Goal: Task Accomplishment & Management: Manage account settings

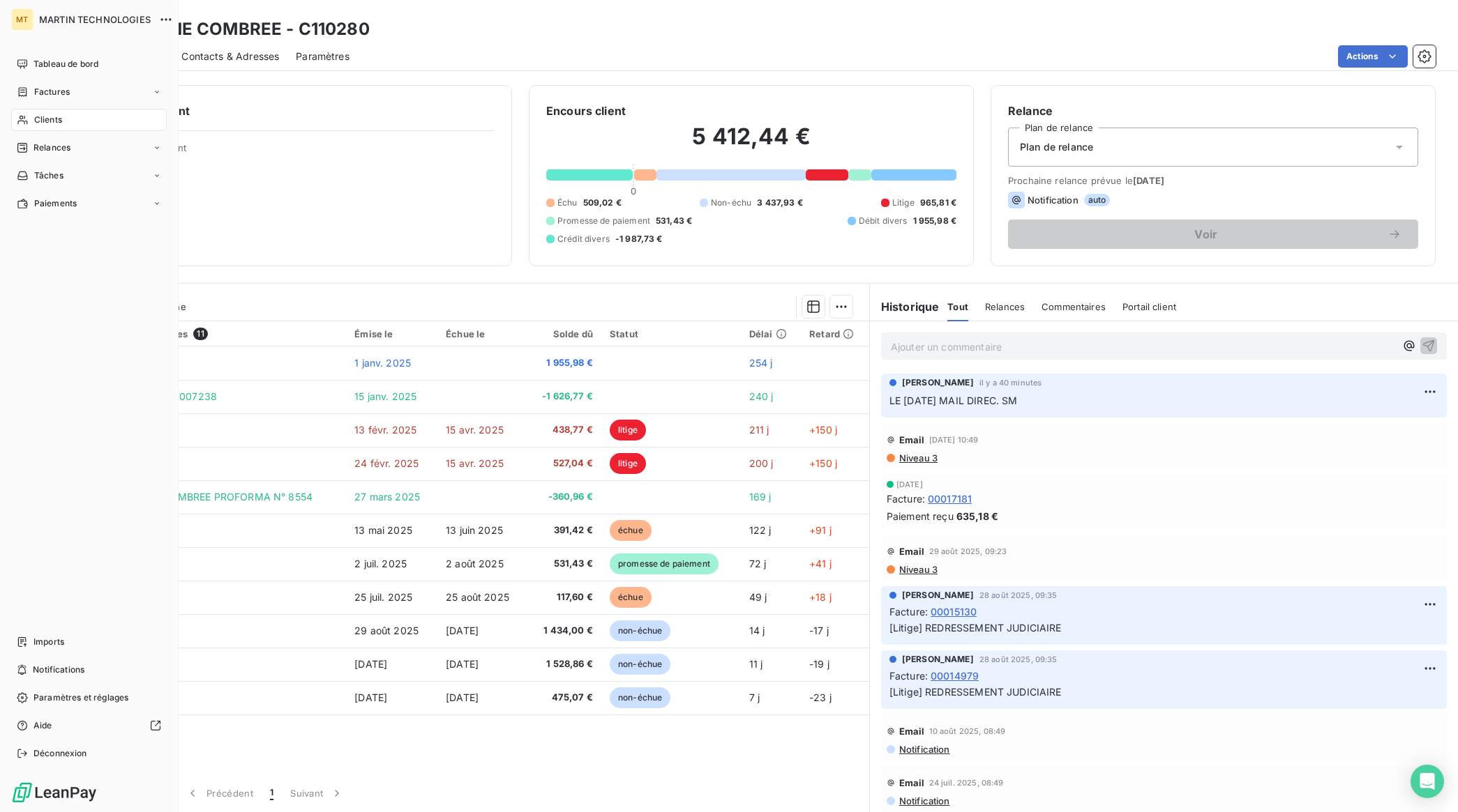
click at [56, 117] on span "Clients" at bounding box center [48, 120] width 28 height 13
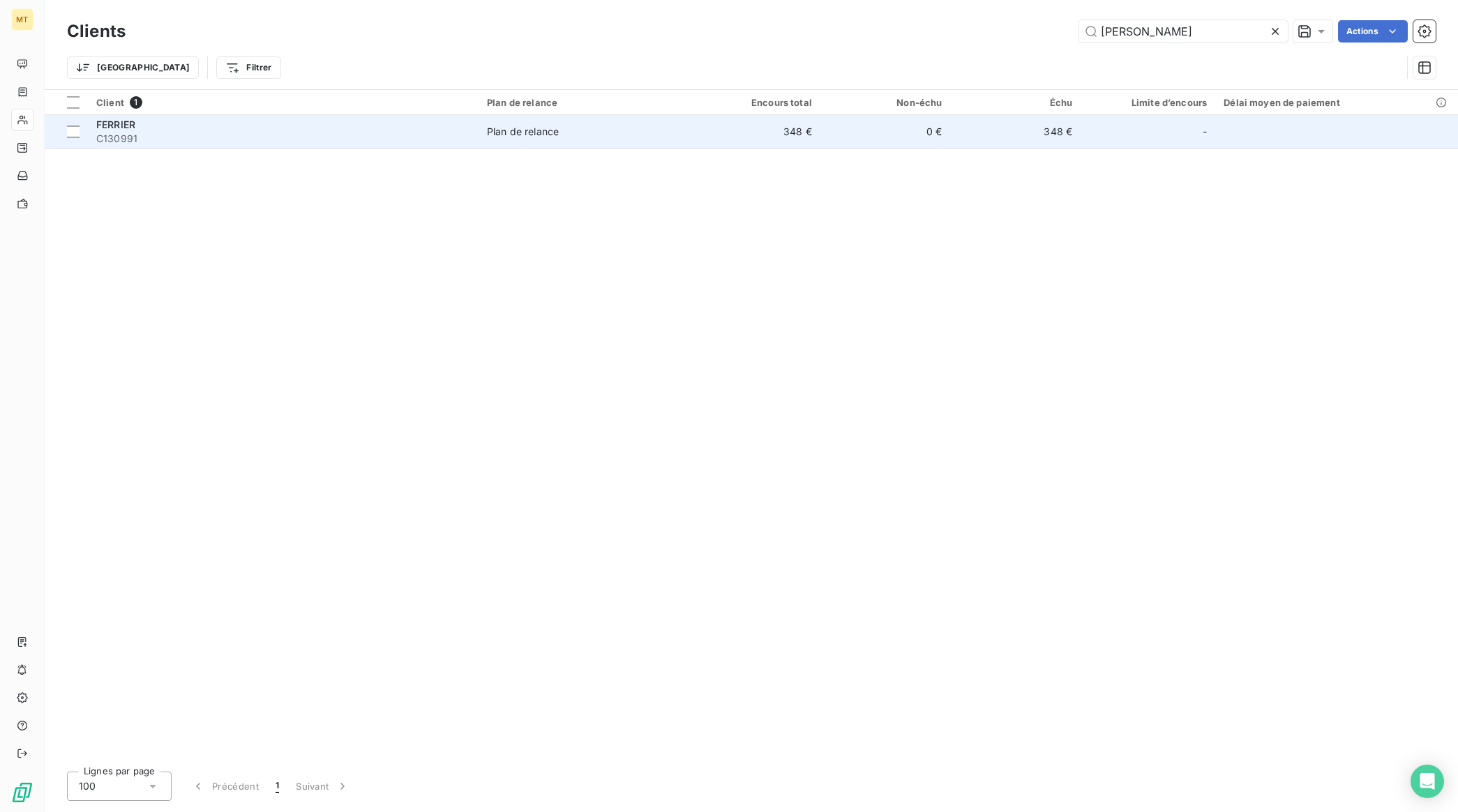
type input "[PERSON_NAME]"
click at [127, 122] on span "FERRIER" at bounding box center [116, 124] width 39 height 12
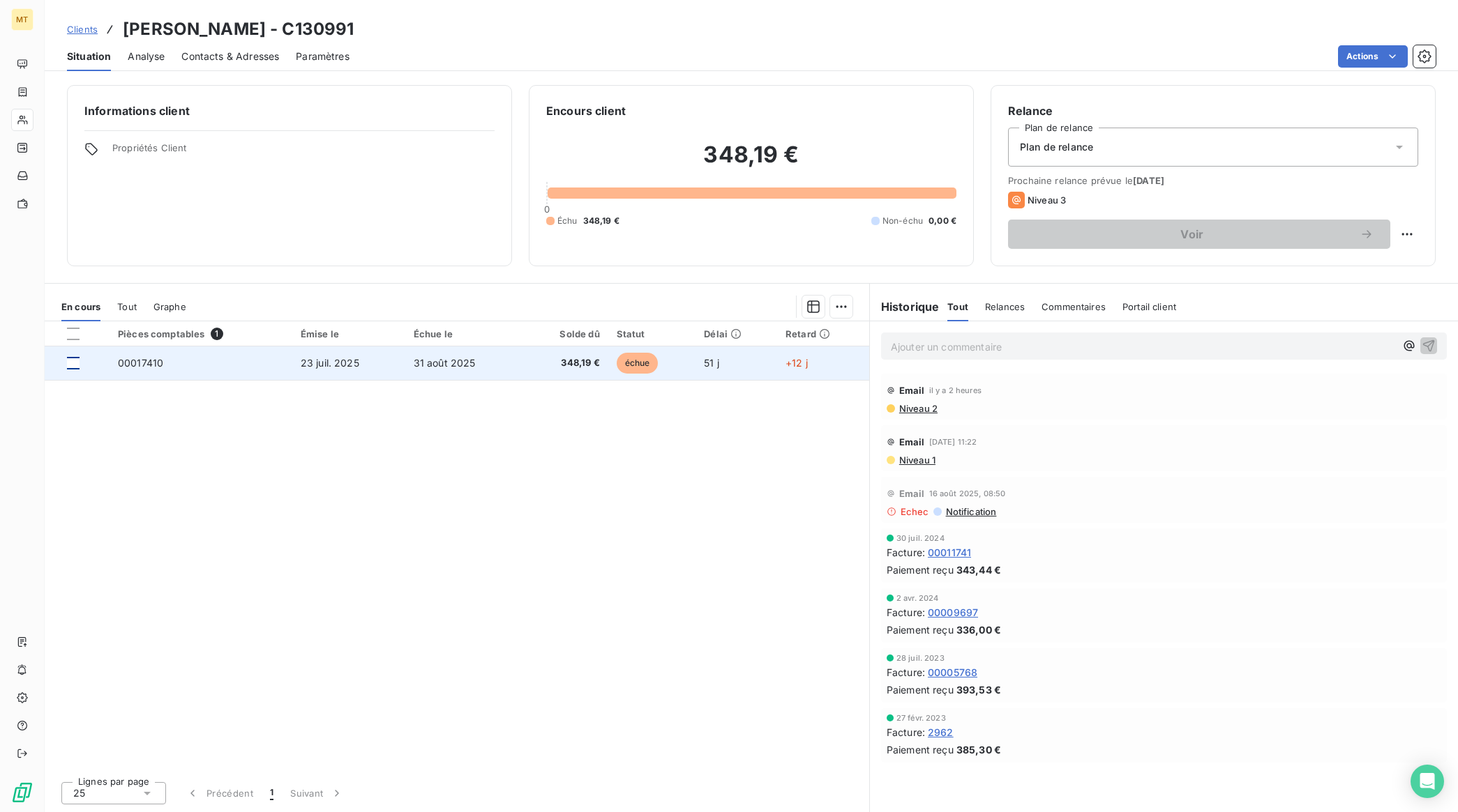
click at [70, 367] on div at bounding box center [74, 363] width 13 height 13
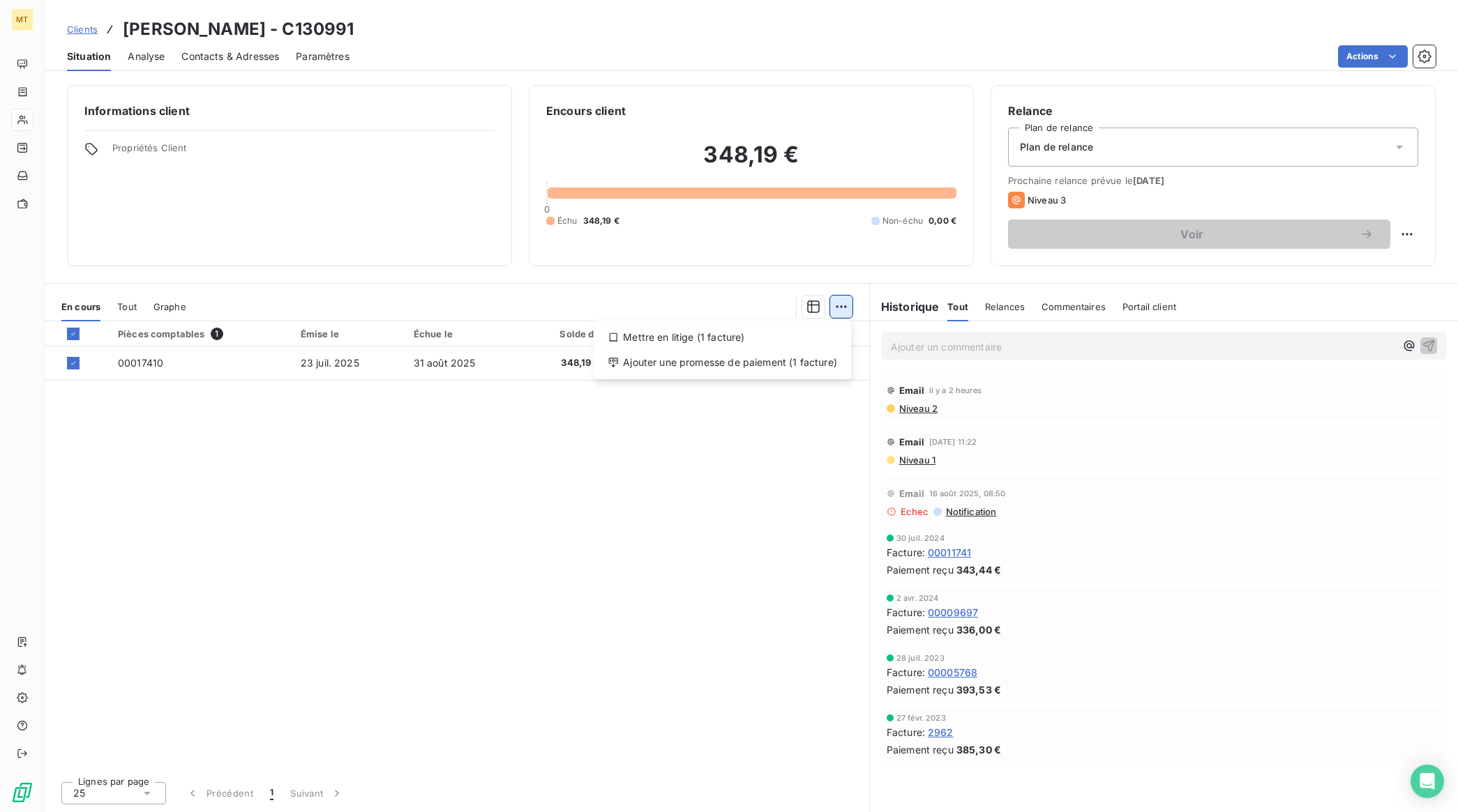
click at [839, 305] on html "MT Clients [PERSON_NAME] - C130991 Situation Analyse Contacts & Adresses Paramè…" at bounding box center [729, 406] width 1458 height 812
click at [693, 366] on div "Ajouter une promesse de paiement (1 facture)" at bounding box center [723, 363] width 247 height 22
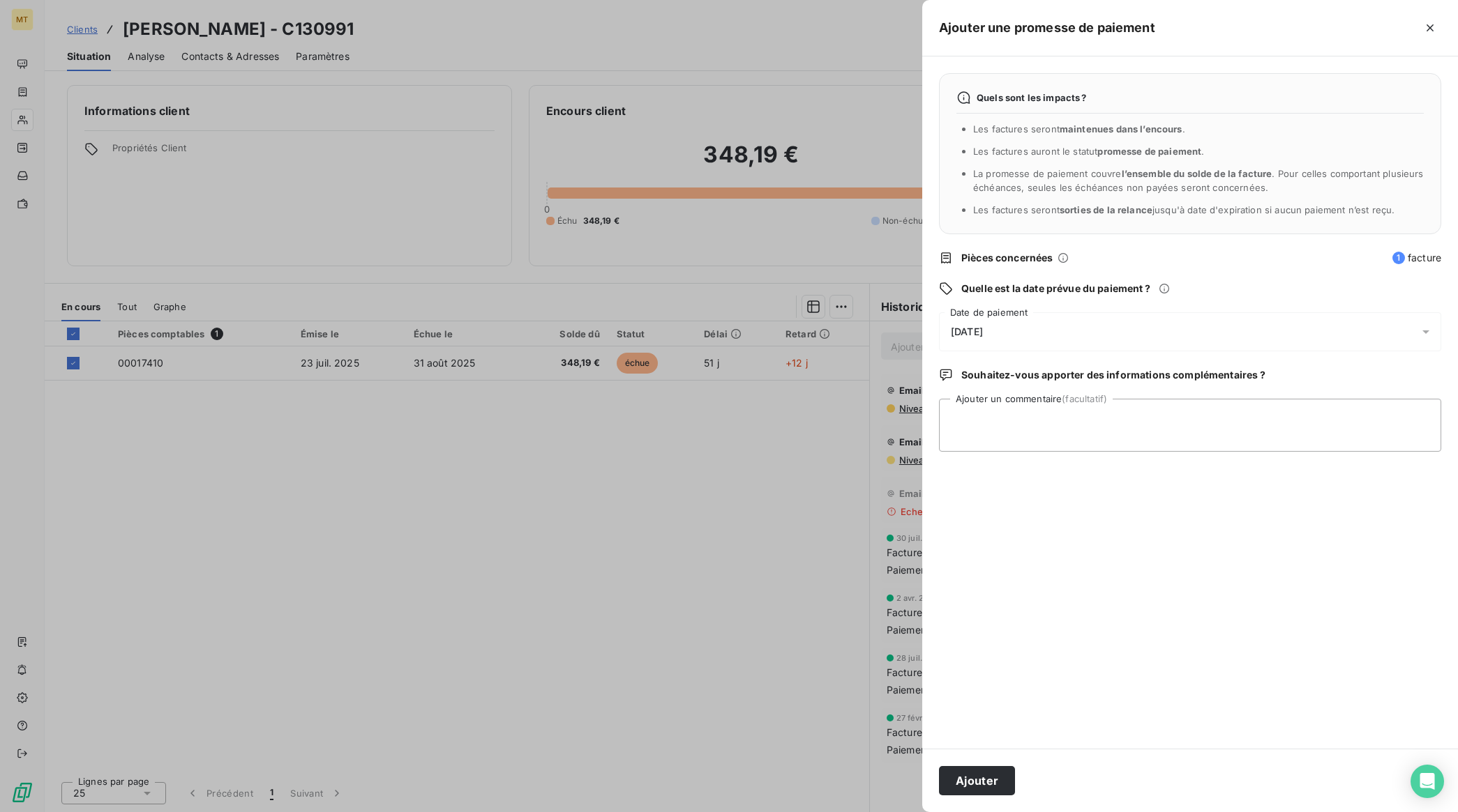
click at [983, 335] on span "[DATE]" at bounding box center [967, 332] width 32 height 11
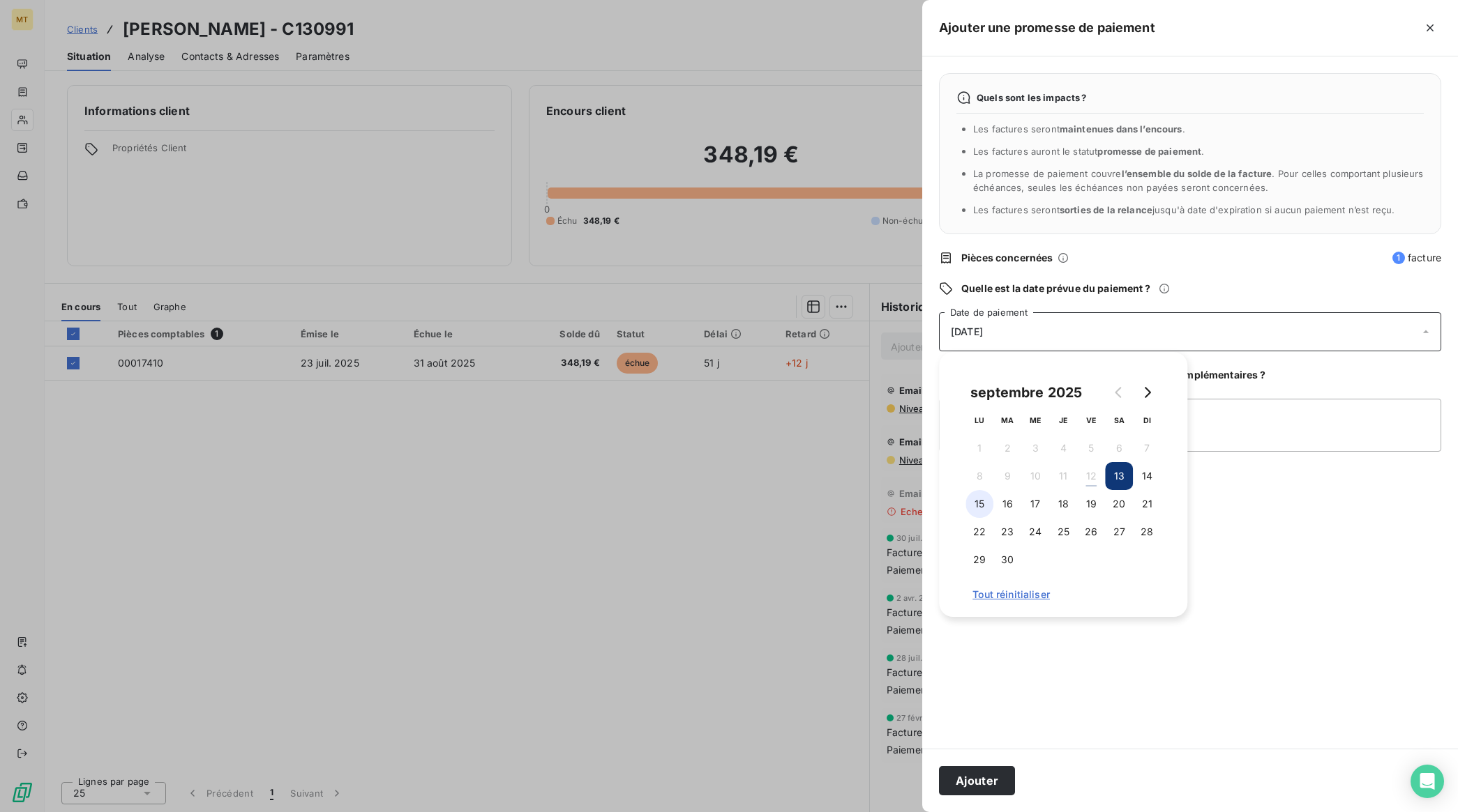
click at [978, 507] on button "15" at bounding box center [979, 504] width 28 height 28
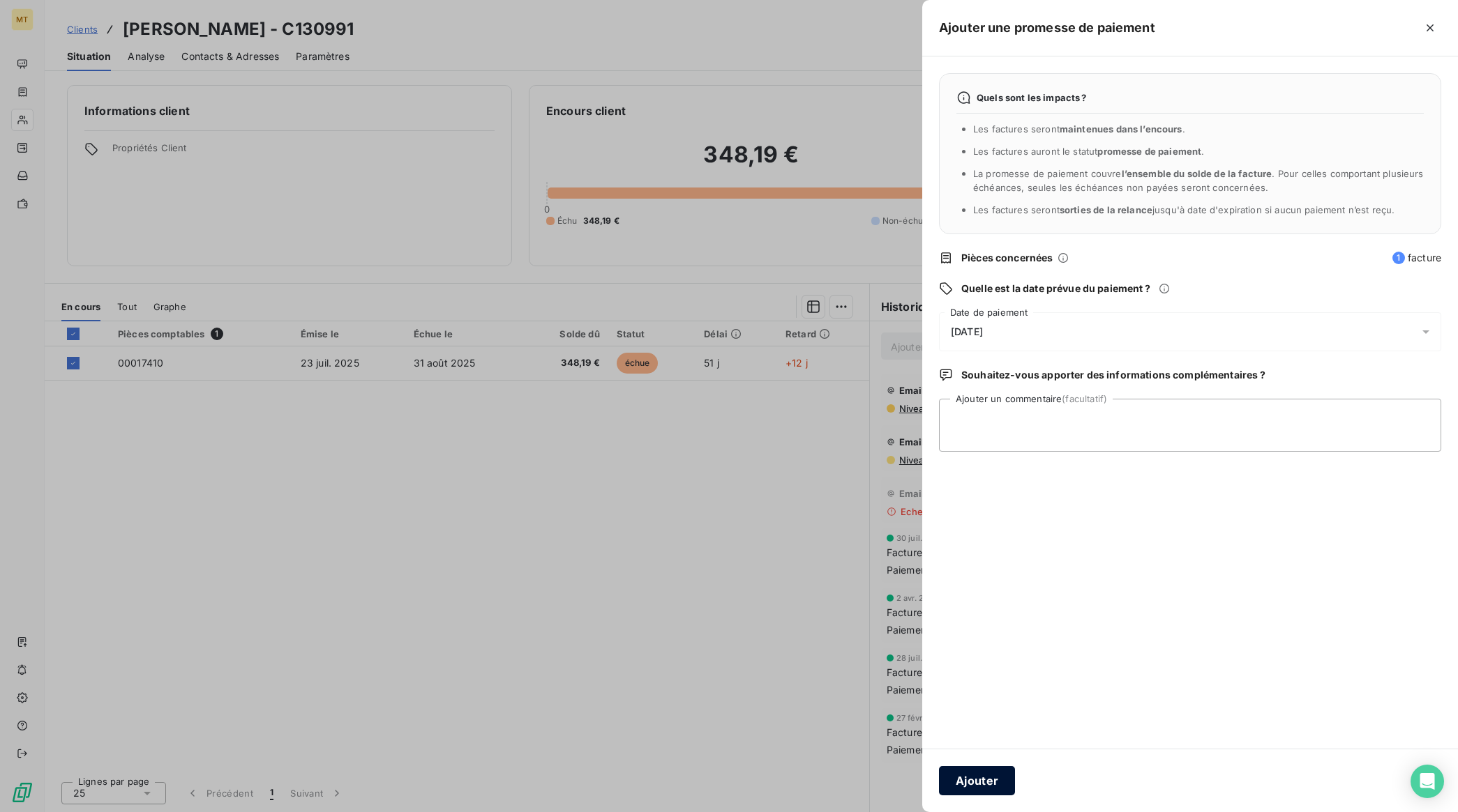
click at [982, 776] on button "Ajouter" at bounding box center [977, 781] width 76 height 29
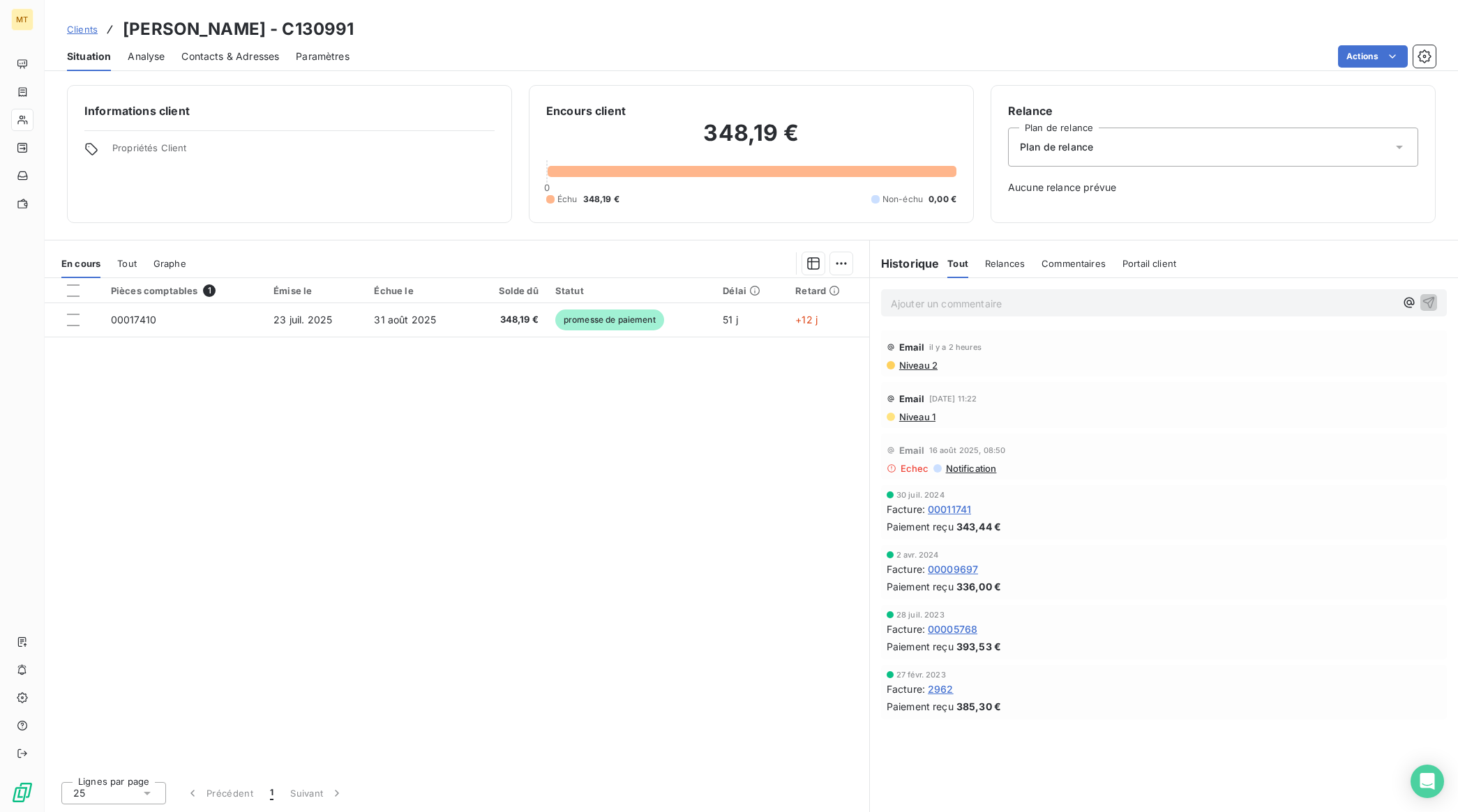
click at [228, 60] on span "Contacts & Adresses" at bounding box center [230, 57] width 97 height 14
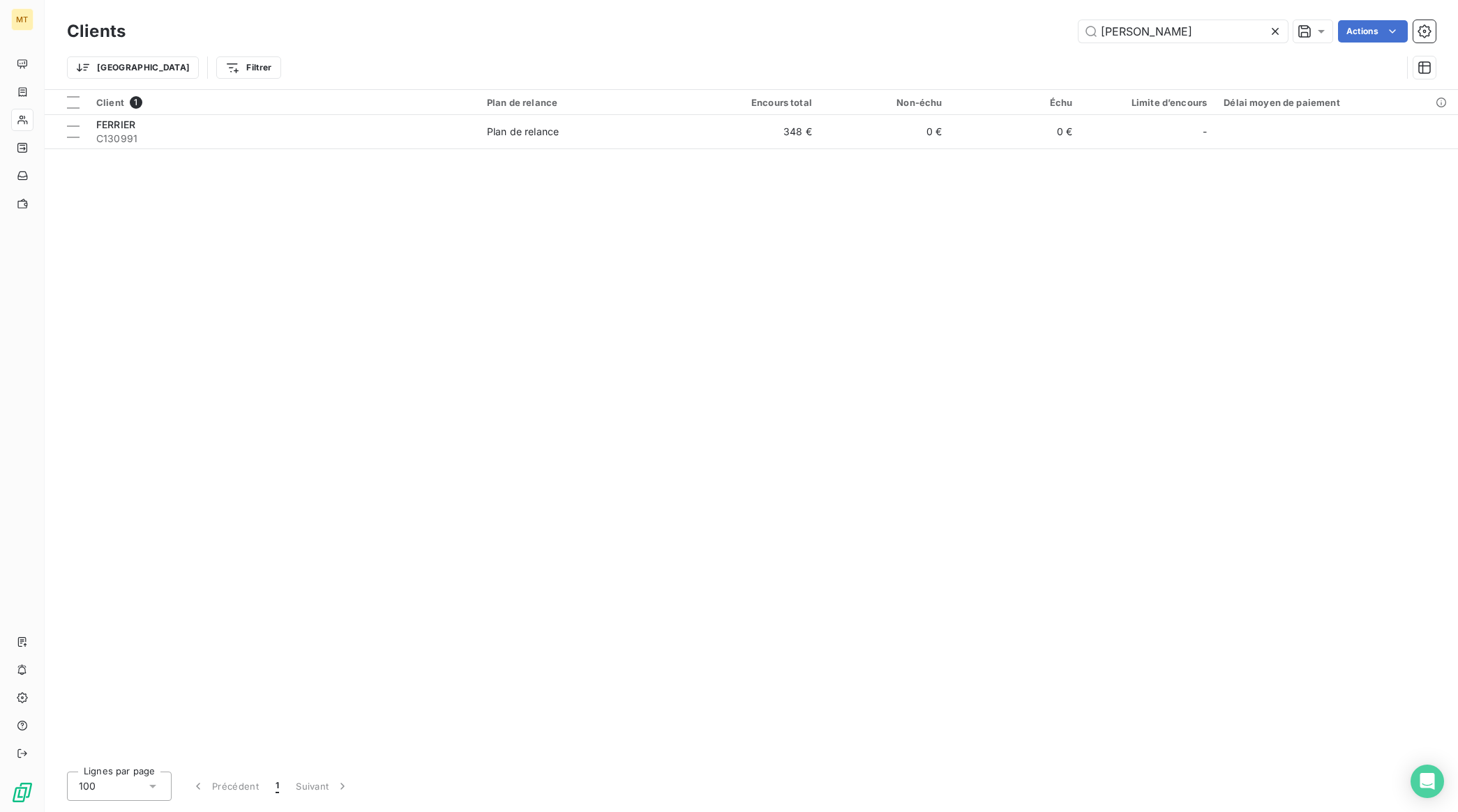
click at [1272, 29] on icon at bounding box center [1275, 31] width 7 height 7
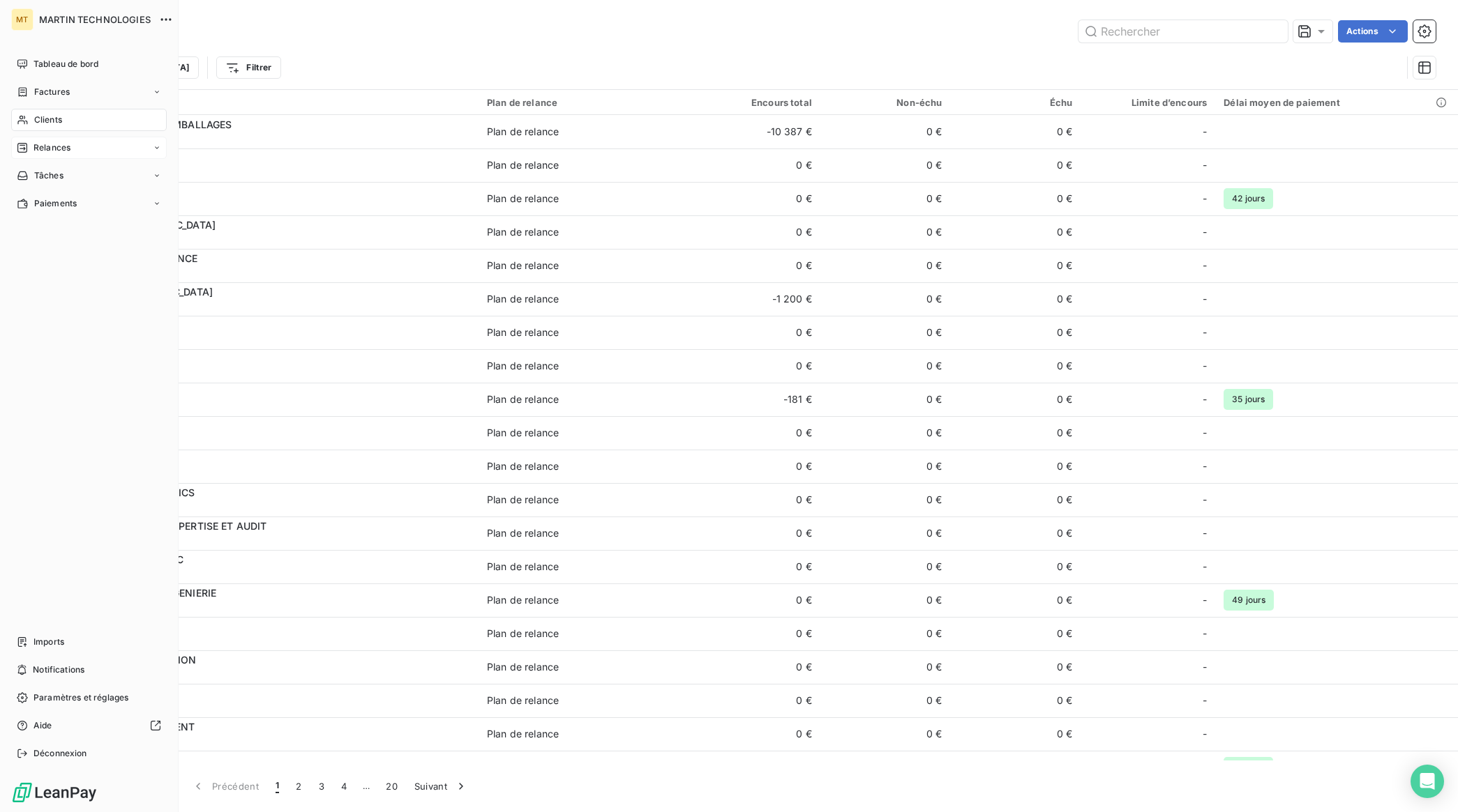
click at [60, 141] on span "Relances" at bounding box center [52, 148] width 37 height 13
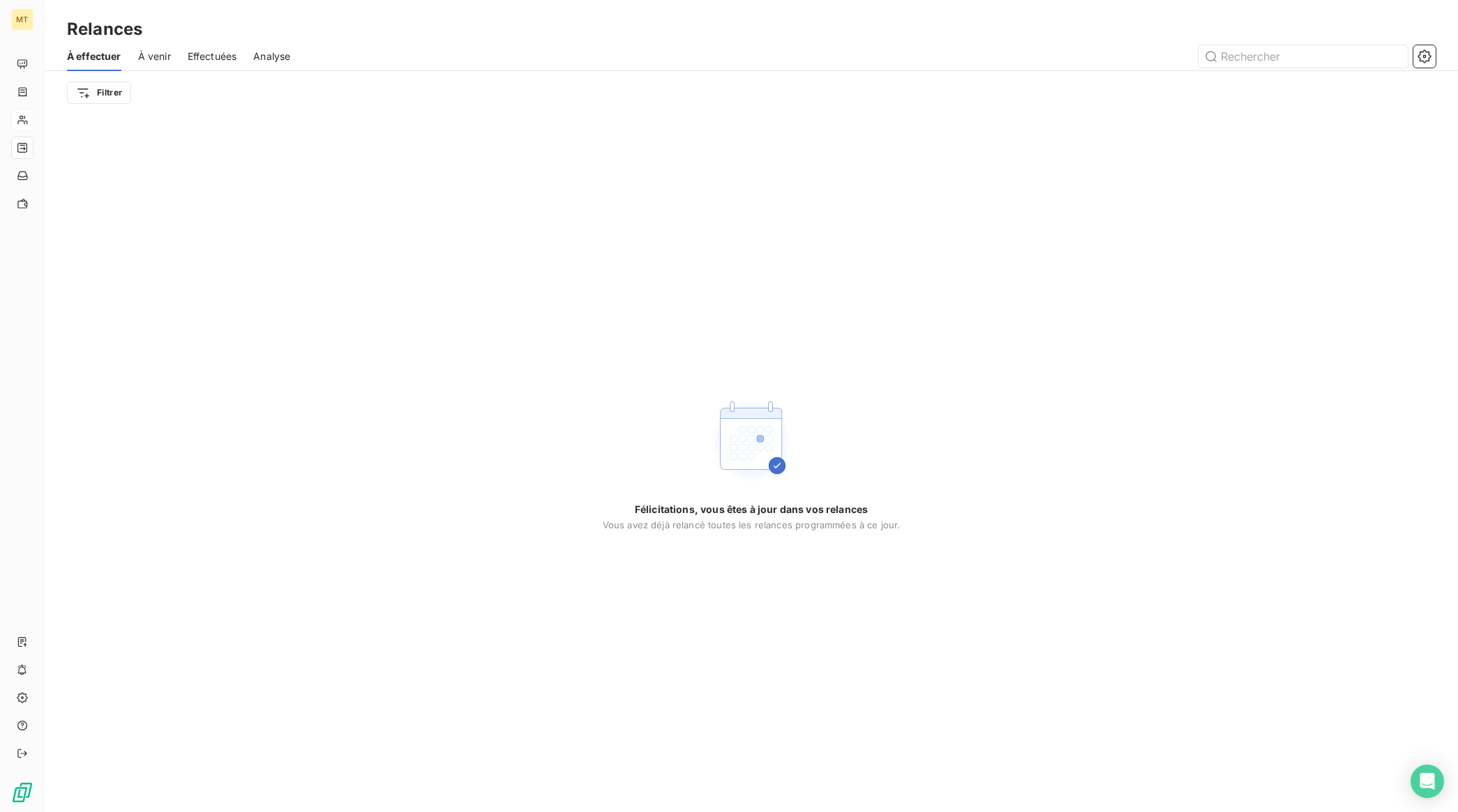
click at [153, 52] on span "À venir" at bounding box center [154, 57] width 33 height 14
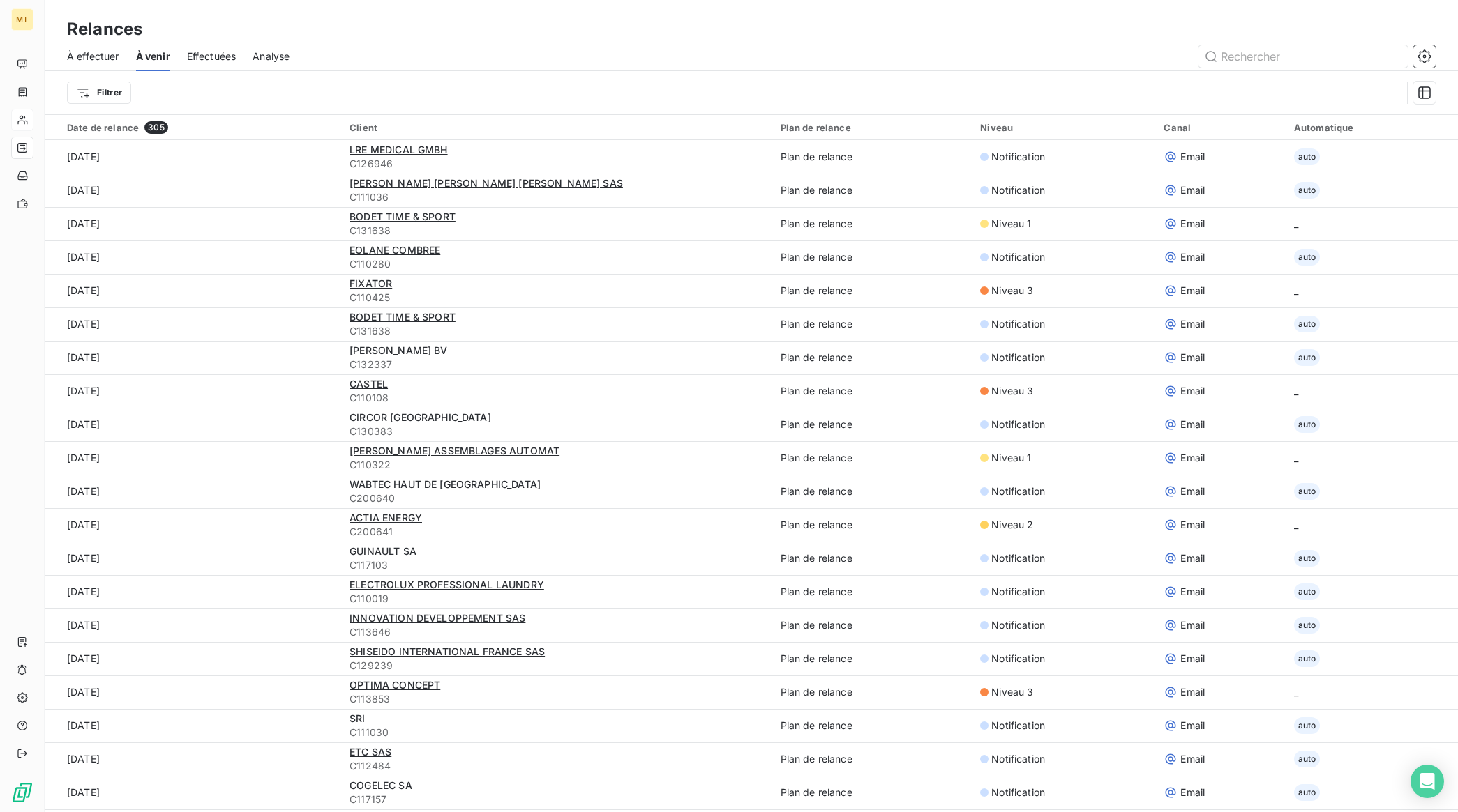
click at [81, 50] on span "À effectuer" at bounding box center [93, 57] width 53 height 14
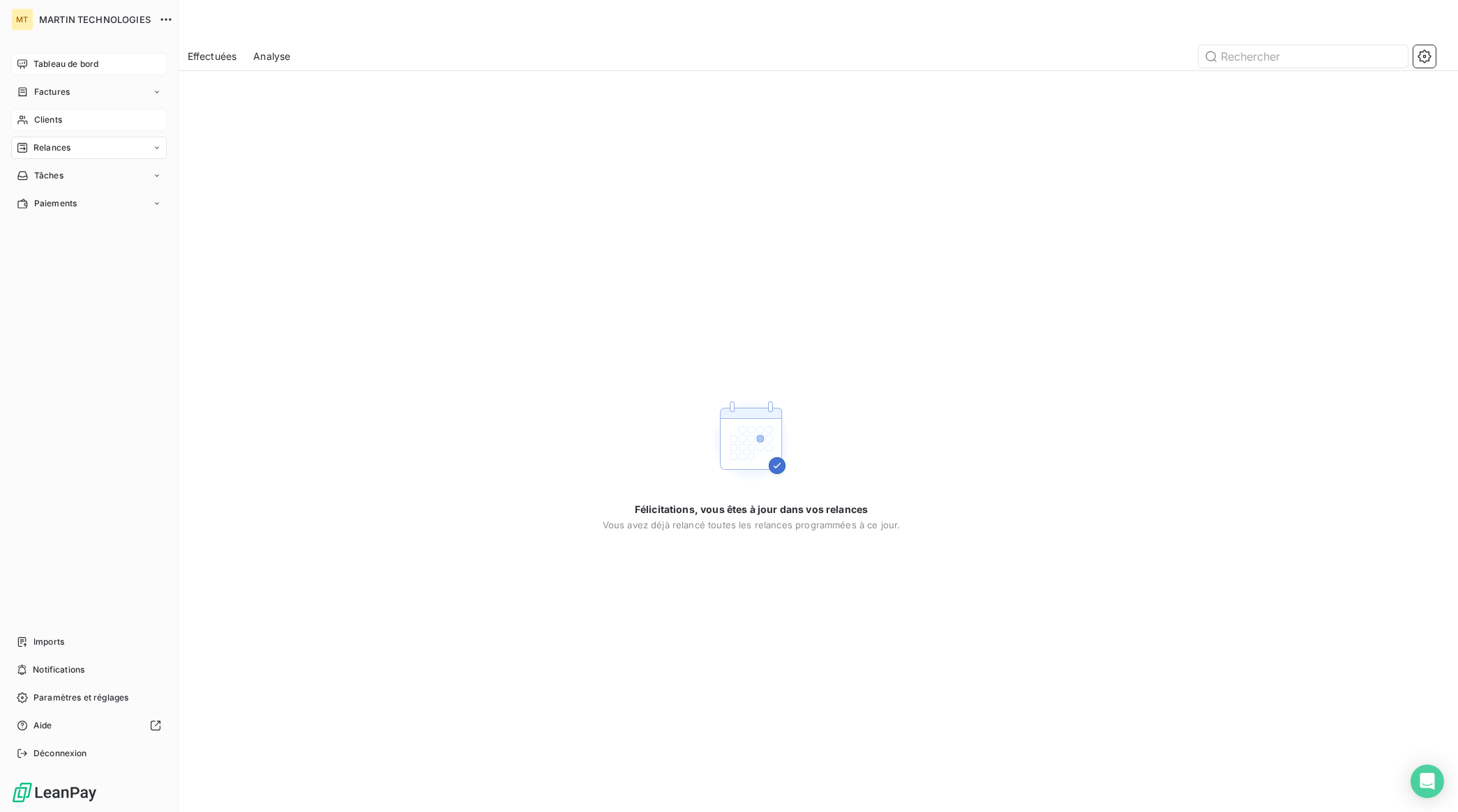
click at [36, 62] on span "Tableau de bord" at bounding box center [66, 64] width 65 height 13
